Goal: Information Seeking & Learning: Learn about a topic

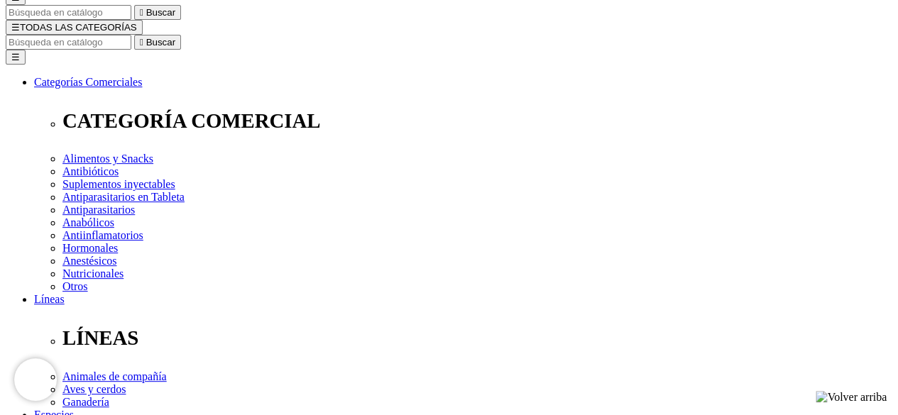
scroll to position [568, 0]
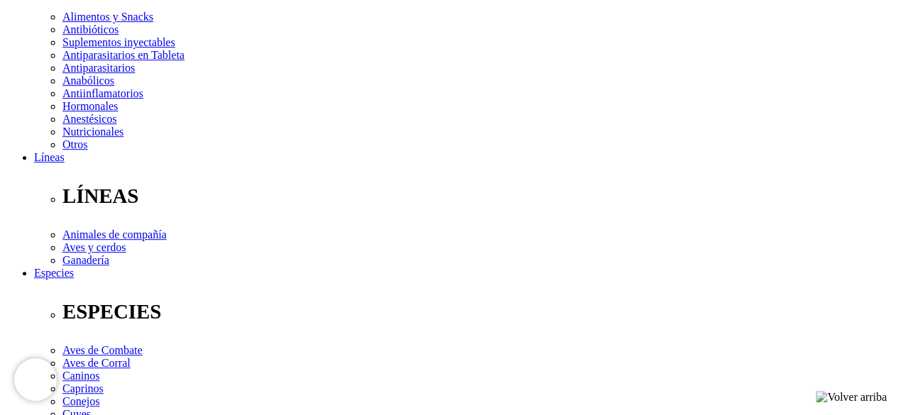
scroll to position [142, 0]
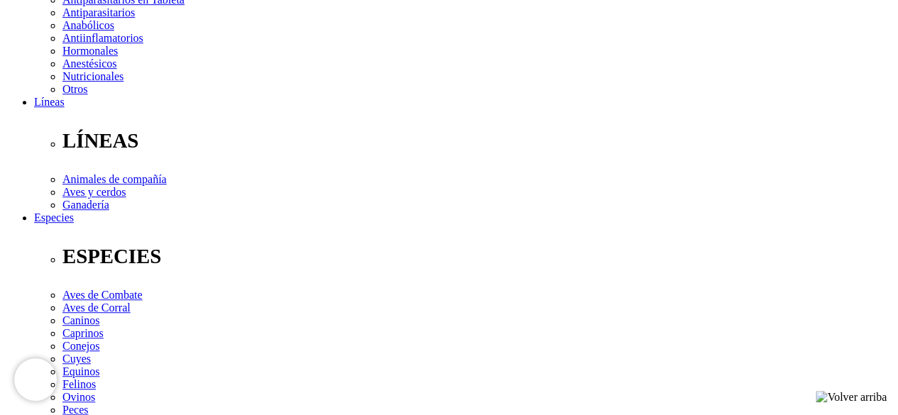
scroll to position [426, 0]
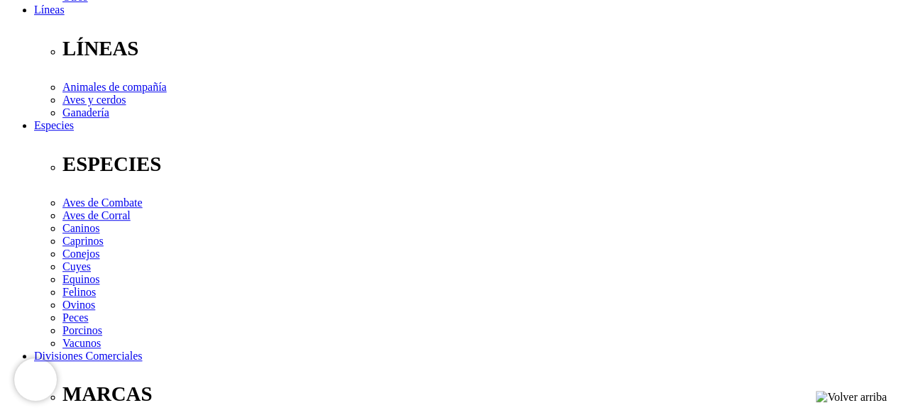
scroll to position [568, 0]
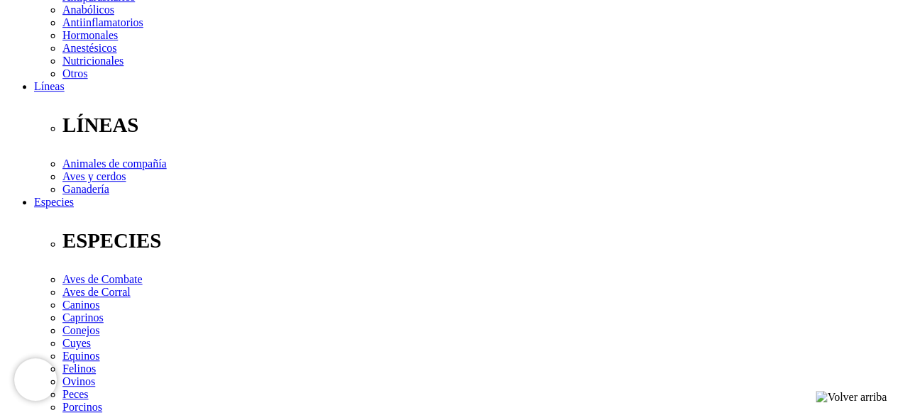
scroll to position [497, 0]
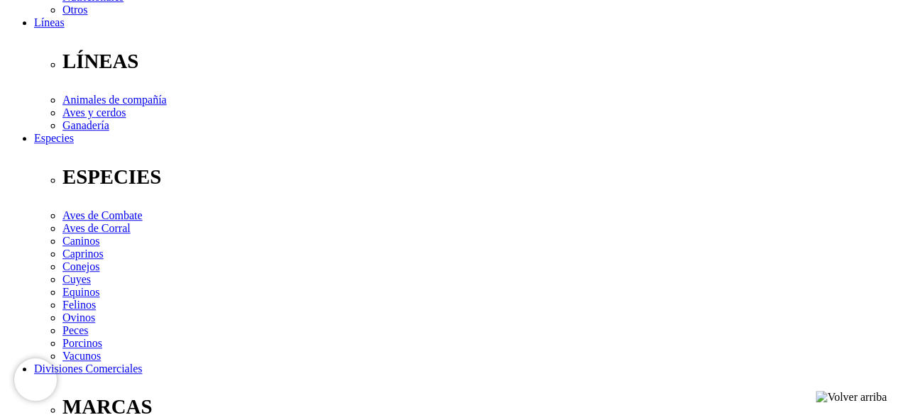
scroll to position [568, 0]
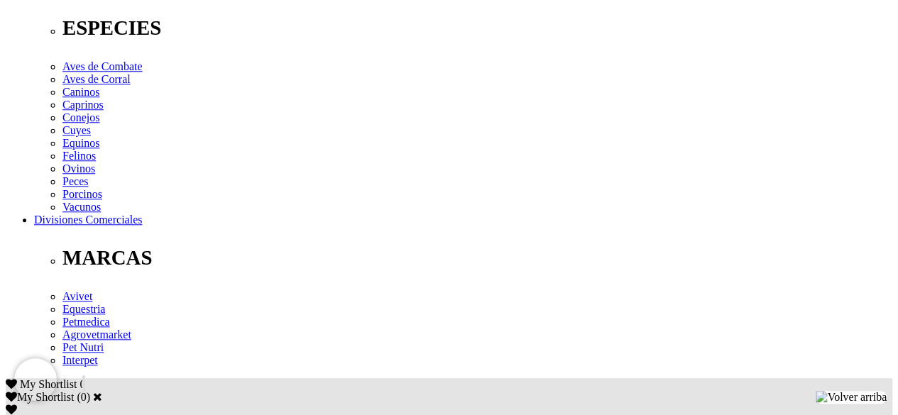
drag, startPoint x: 521, startPoint y: 109, endPoint x: 522, endPoint y: 118, distance: 10.0
